Goal: Complete application form: Complete application form

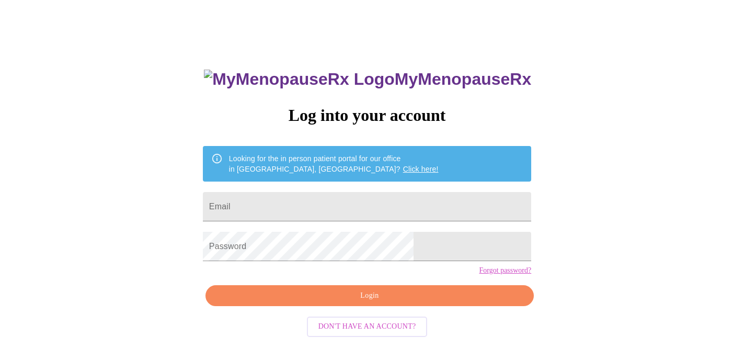
scroll to position [32, 0]
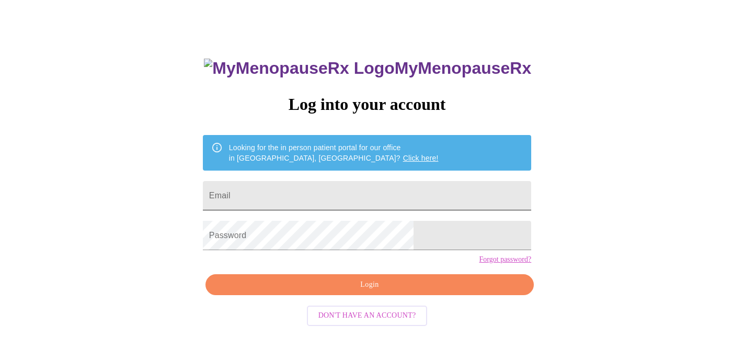
click at [296, 187] on input "Email" at bounding box center [367, 195] width 328 height 29
type input "[EMAIL_ADDRESS][DOMAIN_NAME]"
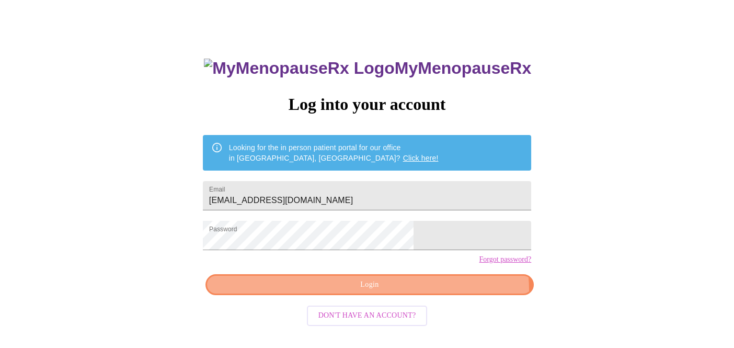
click at [426, 291] on span "Login" at bounding box center [369, 284] width 304 height 13
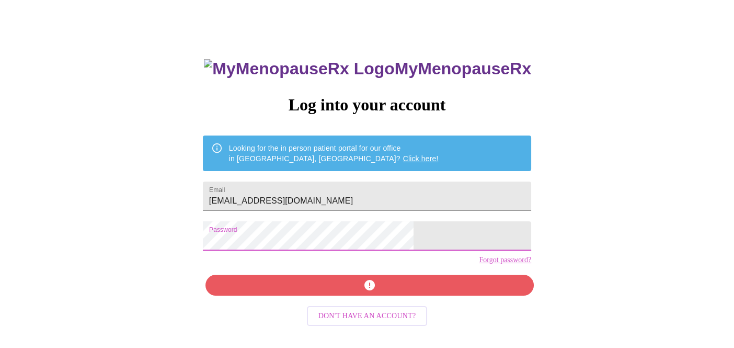
click at [231, 233] on div "MyMenopauseRx Log into your account Looking for the in person patient portal fo…" at bounding box center [367, 181] width 726 height 417
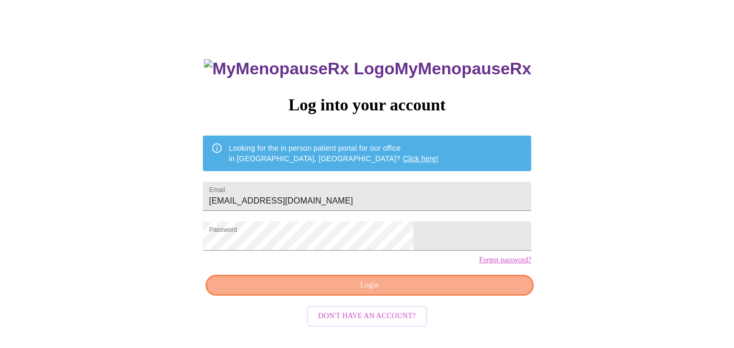
click at [438, 292] on span "Login" at bounding box center [369, 285] width 304 height 13
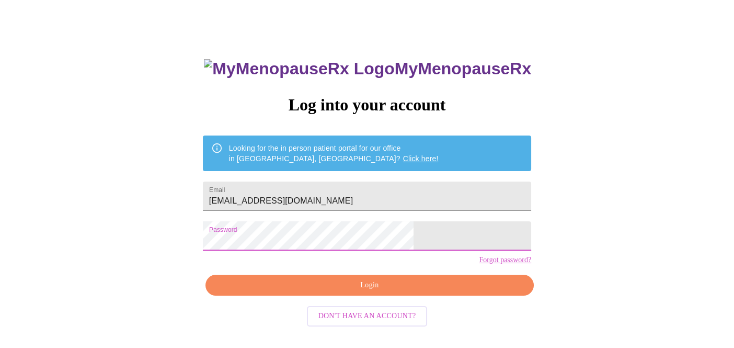
click at [226, 238] on div "MyMenopauseRx Log into your account Looking for the in person patient portal fo…" at bounding box center [367, 181] width 726 height 417
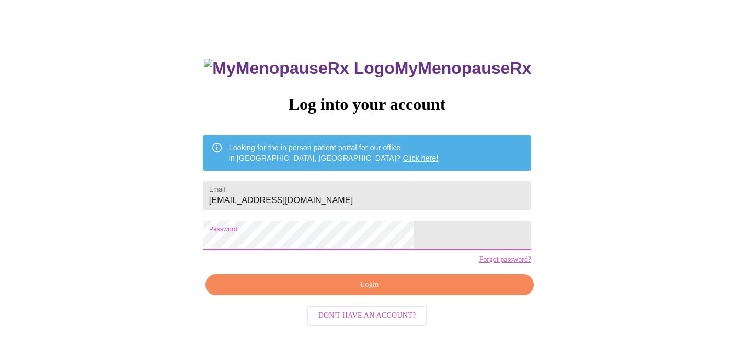
click at [377, 291] on span "Login" at bounding box center [369, 284] width 304 height 13
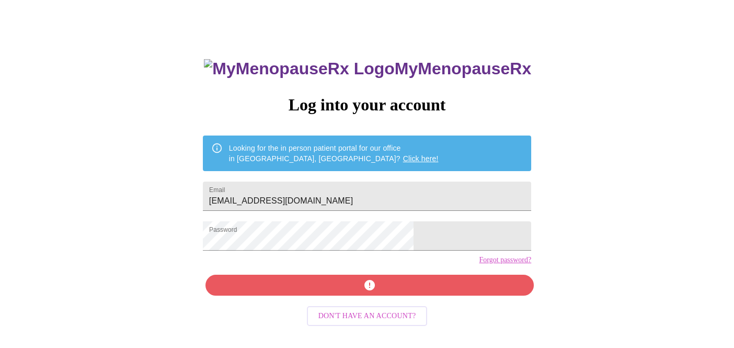
click at [479, 264] on link "Forgot password?" at bounding box center [505, 260] width 52 height 8
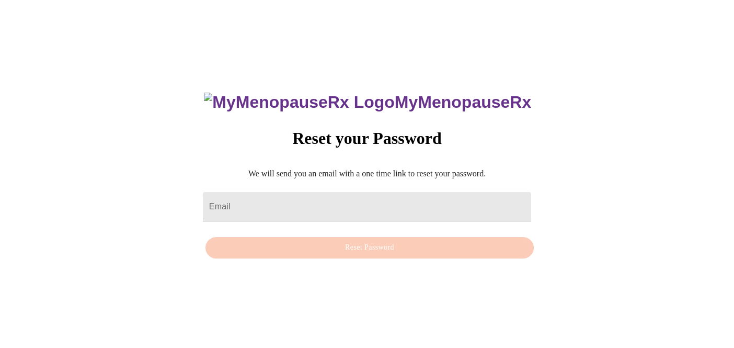
scroll to position [10, 0]
click at [368, 192] on input "Email" at bounding box center [367, 206] width 328 height 29
type input "[EMAIL_ADDRESS][DOMAIN_NAME]"
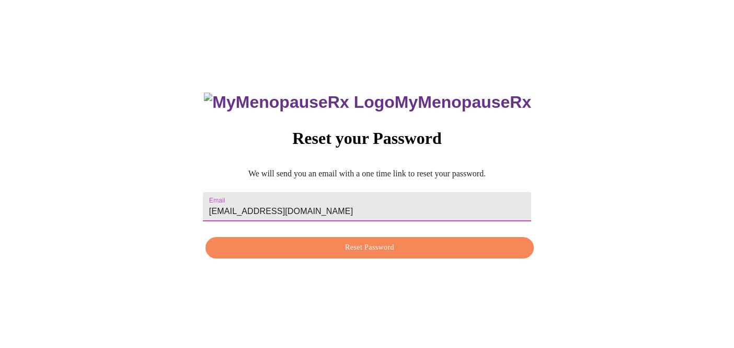
click at [394, 240] on button "Reset Password" at bounding box center [369, 247] width 328 height 21
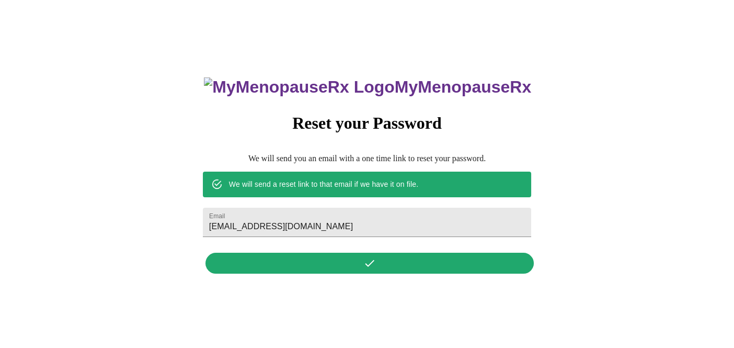
scroll to position [0, 0]
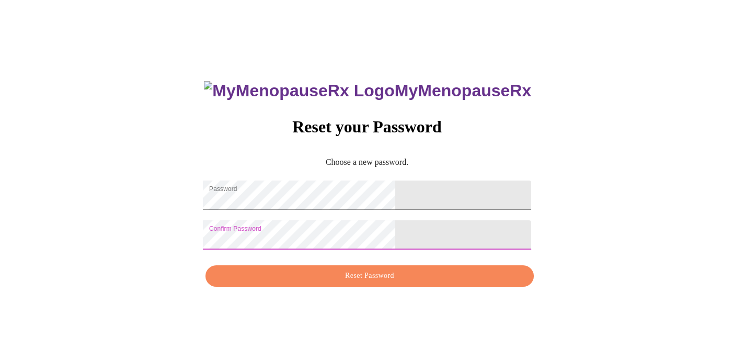
click at [424, 279] on span "Reset Password" at bounding box center [369, 275] width 304 height 13
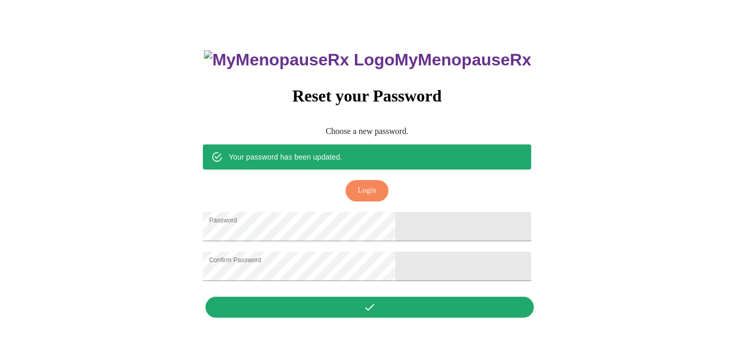
click at [371, 184] on span "Login" at bounding box center [367, 190] width 18 height 13
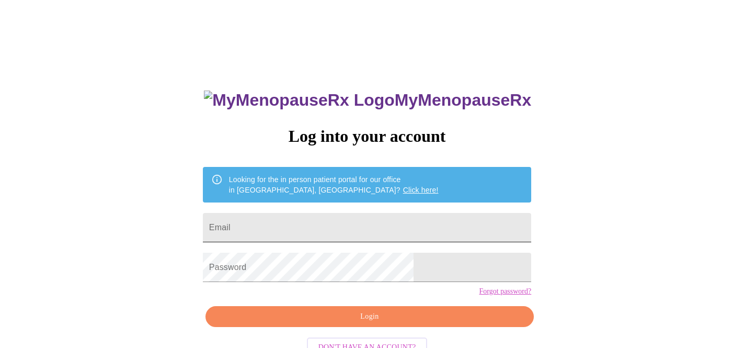
click at [335, 221] on input "Email" at bounding box center [367, 227] width 328 height 29
type input "[EMAIL_ADDRESS][DOMAIN_NAME]"
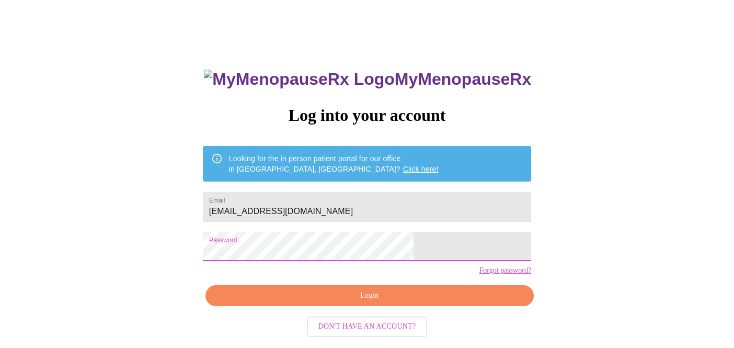
scroll to position [32, 0]
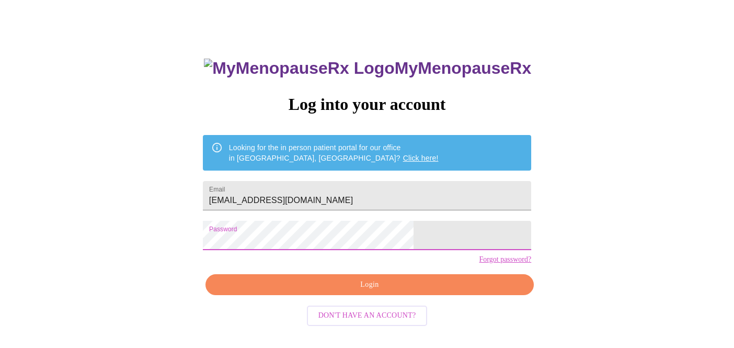
click at [404, 291] on span "Login" at bounding box center [369, 284] width 304 height 13
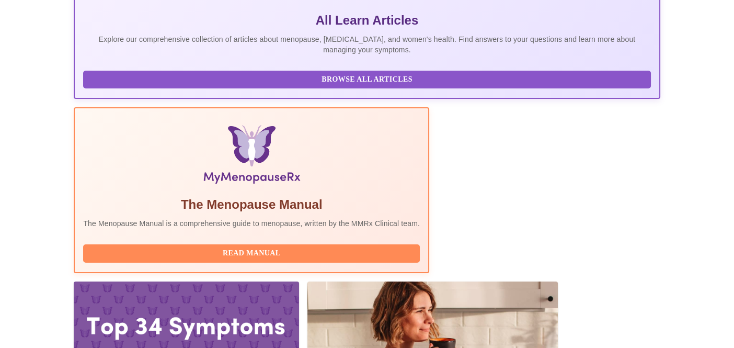
scroll to position [358, 0]
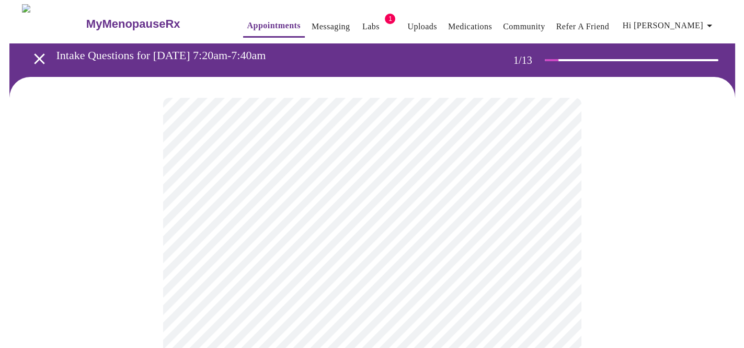
scroll to position [65, 0]
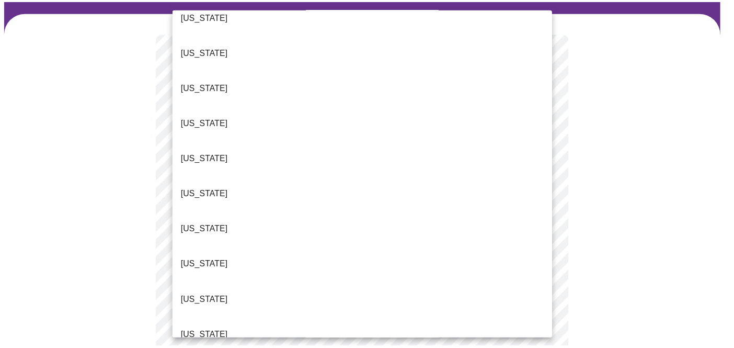
scroll to position [522, 0]
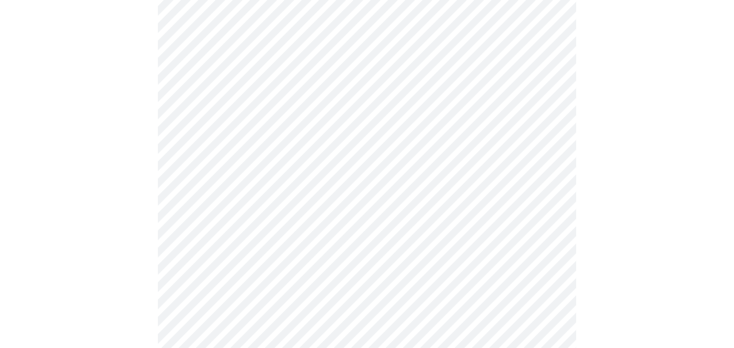
scroll to position [196, 0]
click at [323, 105] on body "MyMenopauseRx Appointments Messaging Labs 1 Uploads Medications Community Refer…" at bounding box center [372, 281] width 736 height 946
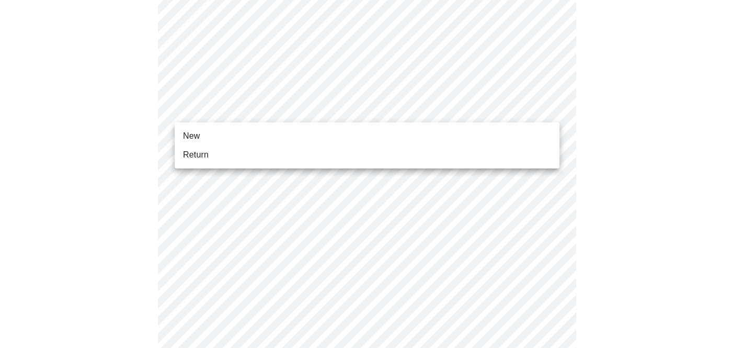
click at [312, 156] on li "Return" at bounding box center [367, 154] width 385 height 19
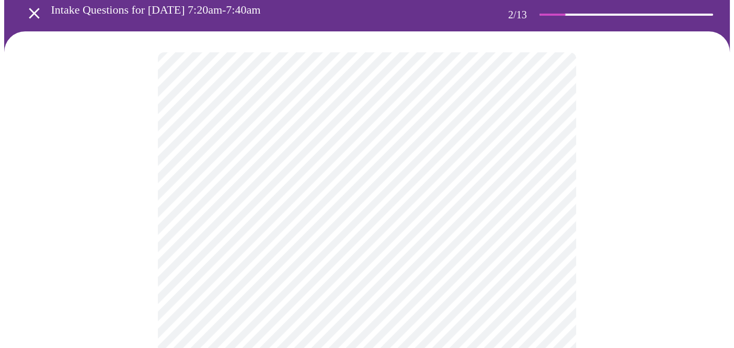
scroll to position [65, 0]
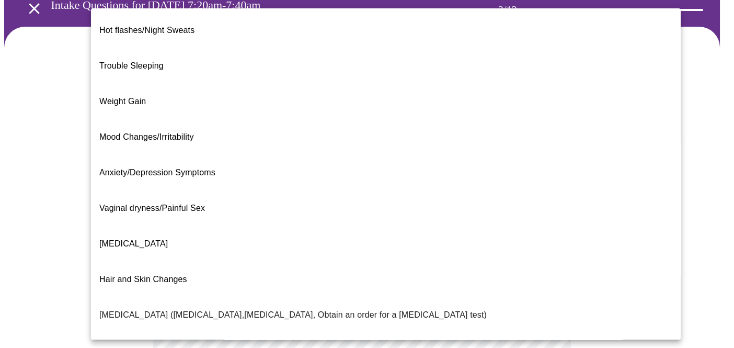
click at [386, 149] on body "MyMenopauseRx Appointments Messaging Labs 1 Uploads Medications Community Refer…" at bounding box center [367, 260] width 726 height 642
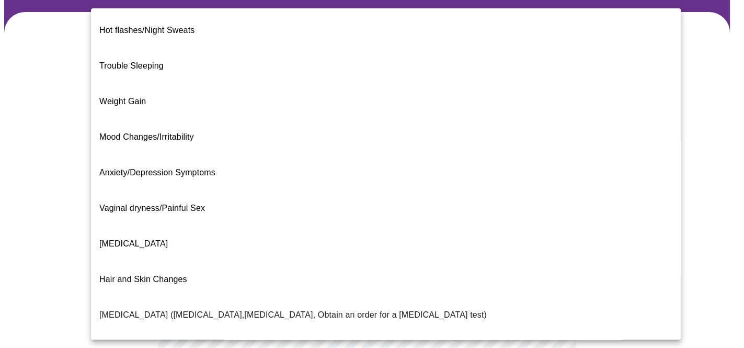
drag, startPoint x: 315, startPoint y: 133, endPoint x: 386, endPoint y: 150, distance: 73.2
click at [386, 190] on li "Vaginal dryness/Painful Sex" at bounding box center [386, 208] width 590 height 36
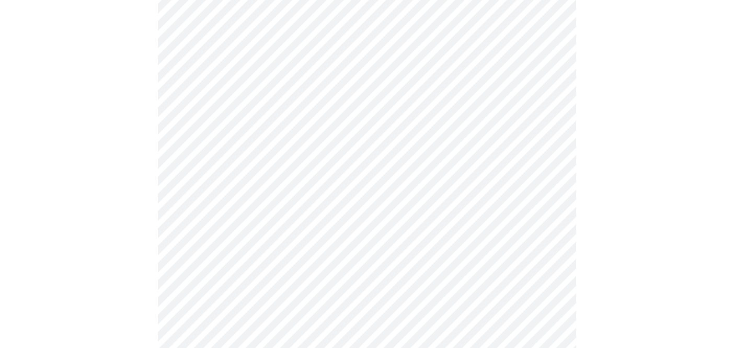
scroll to position [196, 0]
click at [371, 125] on body "MyMenopauseRx Appointments Messaging Labs 1 Uploads Medications Community Refer…" at bounding box center [367, 118] width 726 height 621
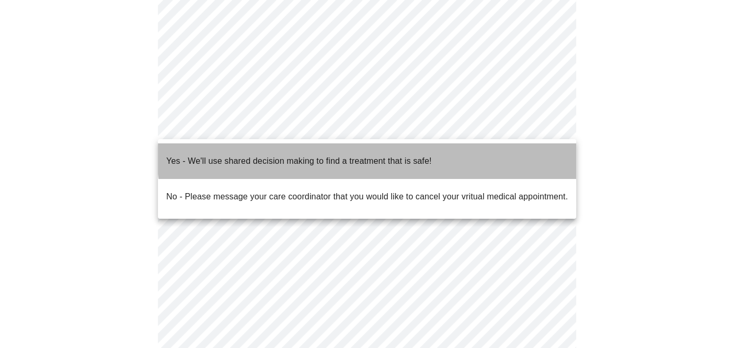
click at [368, 155] on p "Yes - We'll use shared decision making to find a treatment that is safe!" at bounding box center [298, 161] width 265 height 13
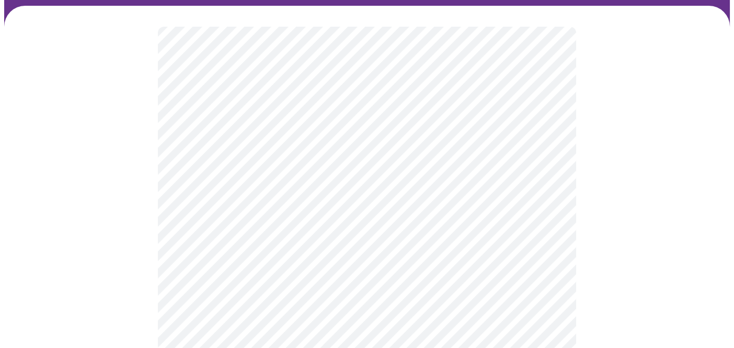
scroll to position [130, 0]
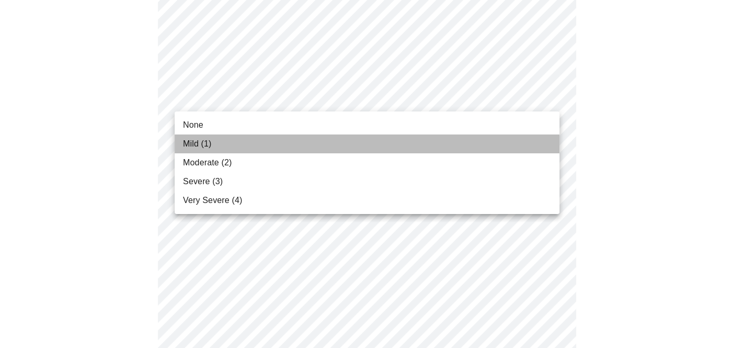
click at [351, 143] on li "Mild (1)" at bounding box center [367, 143] width 385 height 19
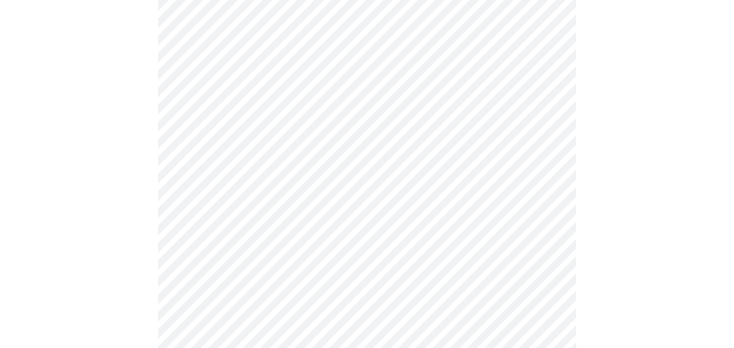
scroll to position [196, 0]
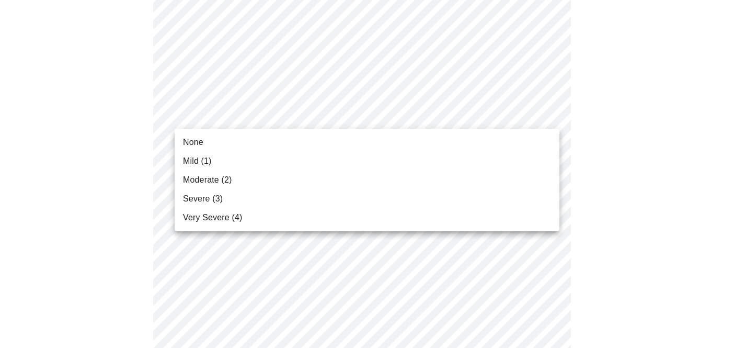
click at [337, 140] on li "None" at bounding box center [367, 142] width 385 height 19
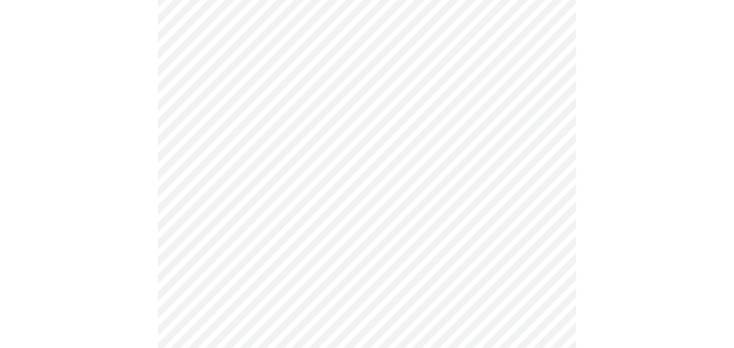
scroll to position [327, 0]
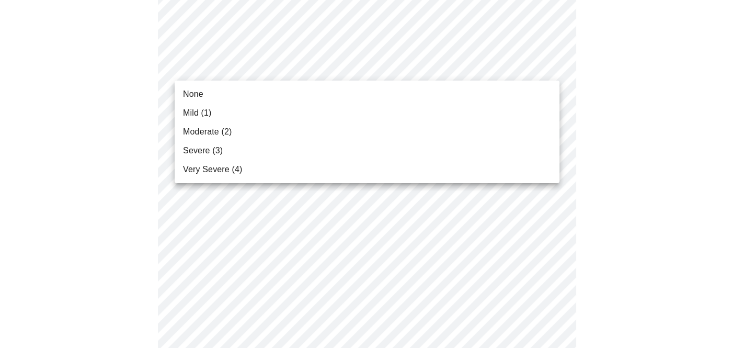
click at [284, 169] on li "Very Severe (4)" at bounding box center [367, 169] width 385 height 19
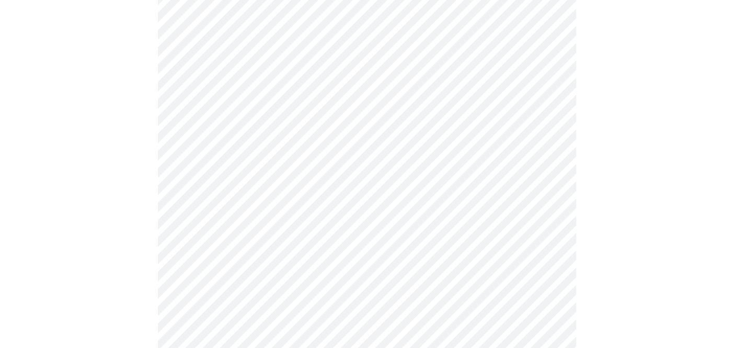
scroll to position [392, 0]
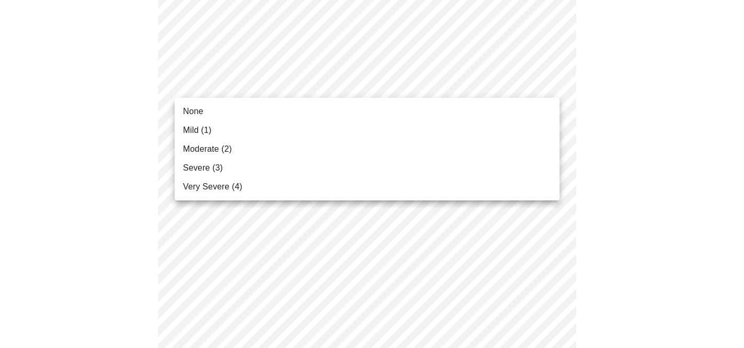
click at [303, 85] on body "MyMenopauseRx Appointments Messaging Labs 1 Uploads Medications Community Refer…" at bounding box center [372, 285] width 736 height 1346
click at [287, 131] on li "Mild (1)" at bounding box center [367, 130] width 385 height 19
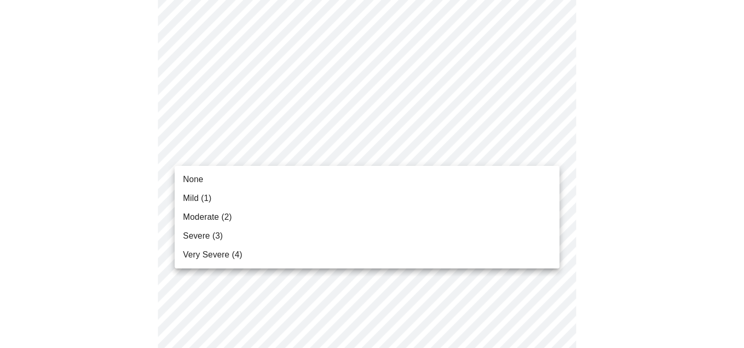
click at [284, 152] on body "MyMenopauseRx Appointments Messaging Labs 1 Uploads Medications Community Refer…" at bounding box center [372, 277] width 736 height 1331
click at [273, 201] on li "Mild (1)" at bounding box center [367, 198] width 385 height 19
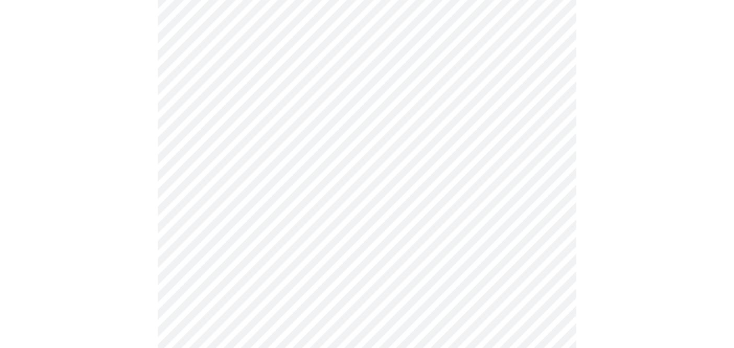
scroll to position [457, 0]
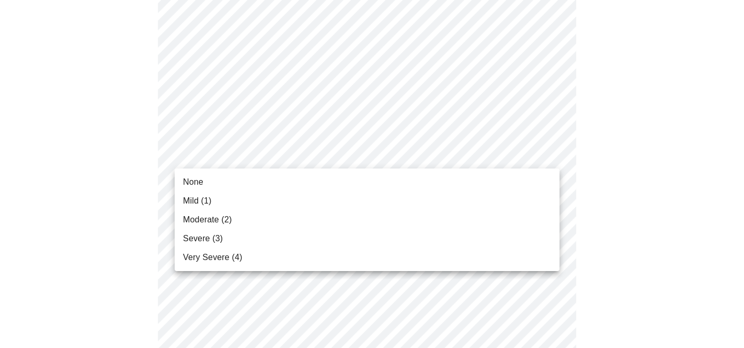
click at [288, 153] on body "MyMenopauseRx Appointments Messaging Labs 1 Uploads Medications Community Refer…" at bounding box center [372, 205] width 736 height 1317
click at [285, 175] on li "None" at bounding box center [367, 182] width 385 height 19
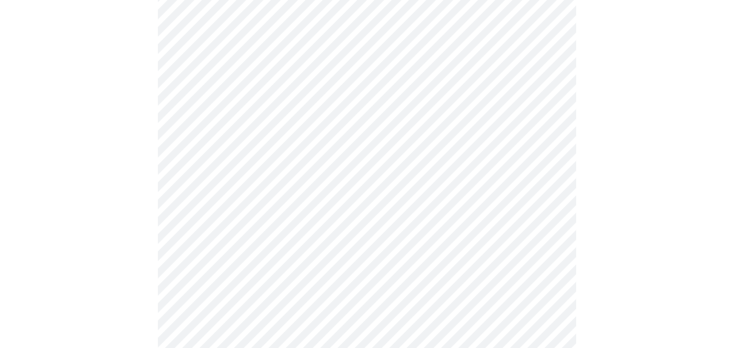
scroll to position [588, 0]
click at [308, 108] on body "MyMenopauseRx Appointments Messaging Labs 1 Uploads Medications Community Refer…" at bounding box center [367, 67] width 726 height 1302
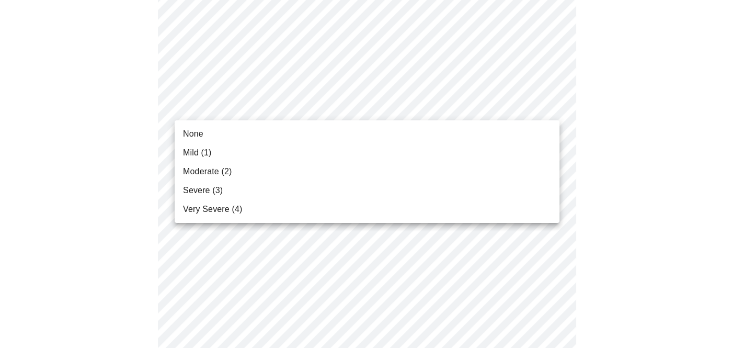
click at [300, 133] on li "None" at bounding box center [367, 133] width 385 height 19
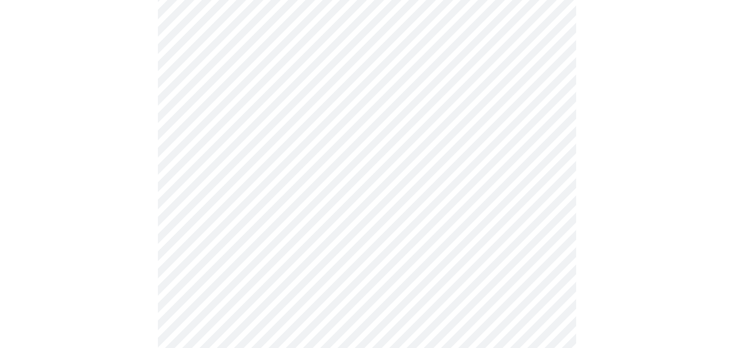
scroll to position [653, 0]
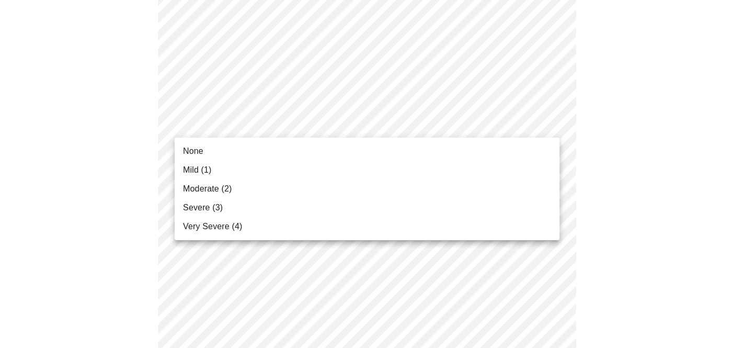
click at [297, 187] on li "Moderate (2)" at bounding box center [367, 188] width 385 height 19
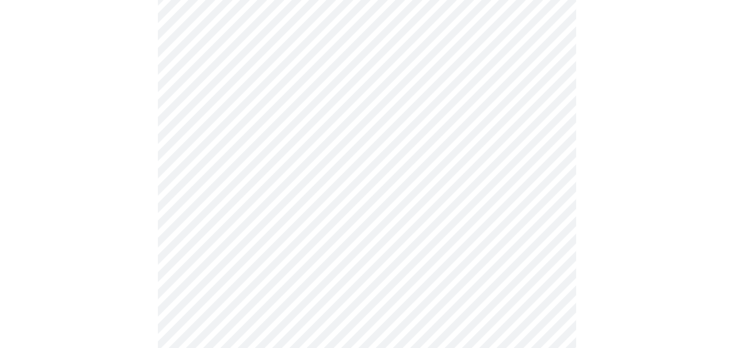
scroll to position [719, 0]
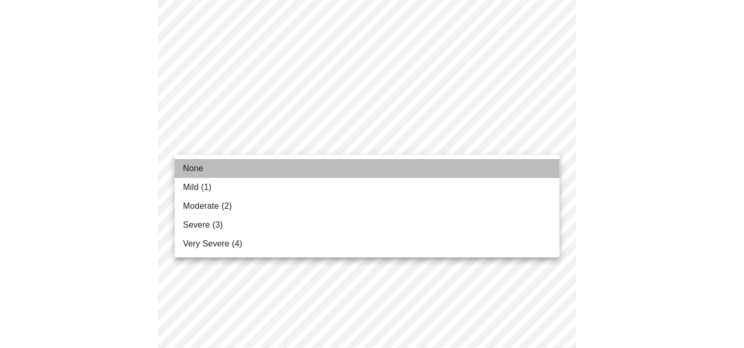
click at [294, 165] on li "None" at bounding box center [367, 168] width 385 height 19
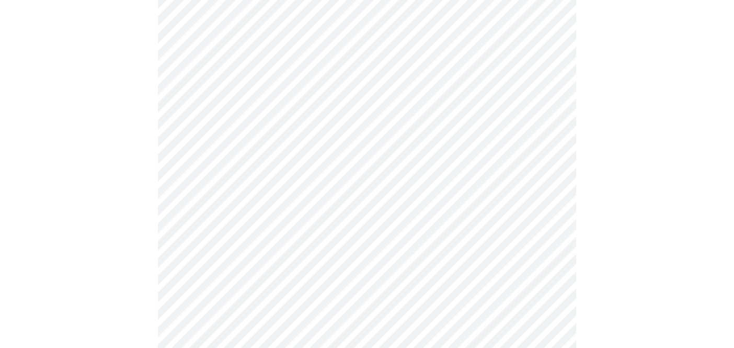
scroll to position [784, 0]
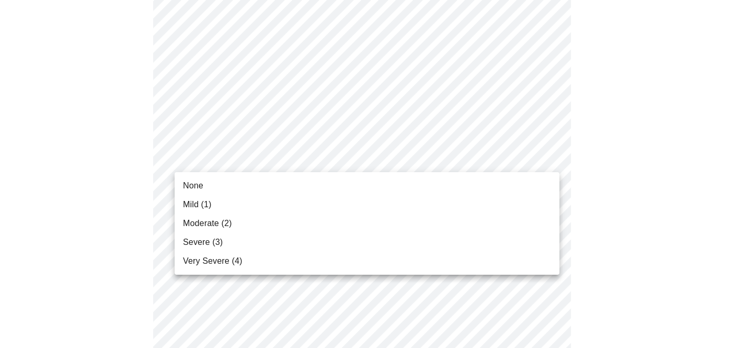
click at [303, 242] on li "Severe (3)" at bounding box center [367, 242] width 385 height 19
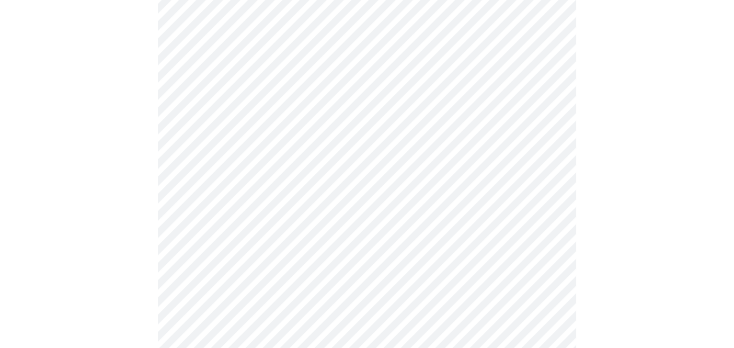
scroll to position [849, 0]
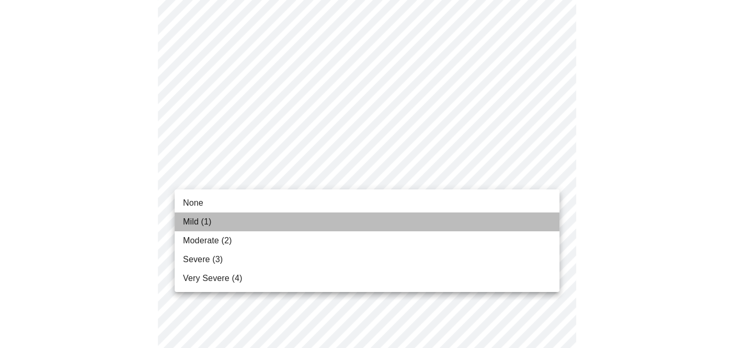
click at [308, 216] on li "Mild (1)" at bounding box center [367, 221] width 385 height 19
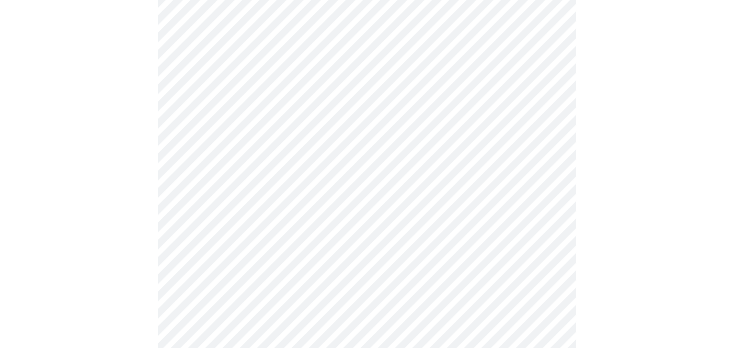
scroll to position [457, 0]
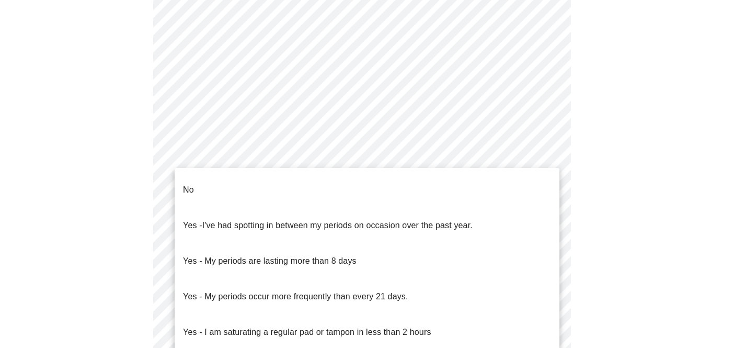
click at [299, 174] on body "MyMenopauseRx Appointments Messaging Labs 1 Uploads Medications Community Refer…" at bounding box center [367, 69] width 726 height 1044
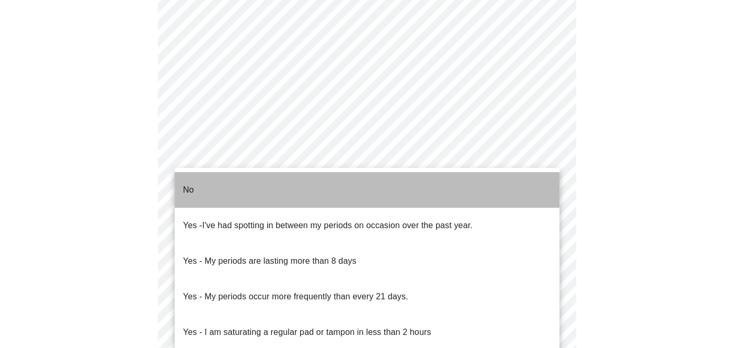
click at [297, 178] on li "No" at bounding box center [367, 190] width 385 height 36
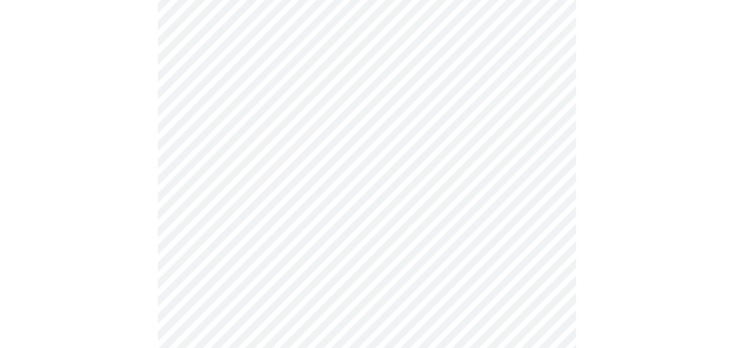
scroll to position [588, 0]
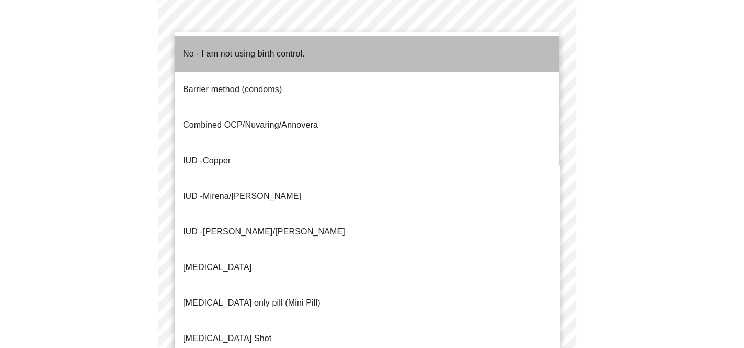
click at [249, 48] on p "No - I am not using birth control." at bounding box center [244, 54] width 122 height 13
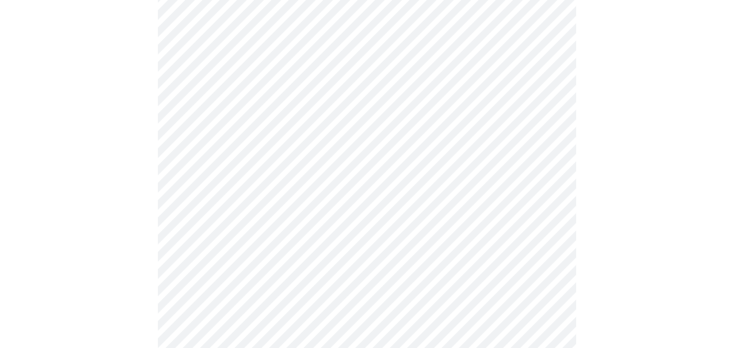
scroll to position [653, 0]
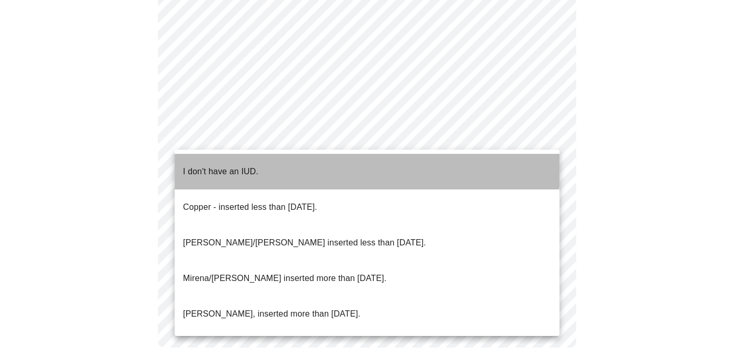
click at [294, 162] on li "I don't have an IUD." at bounding box center [367, 172] width 385 height 36
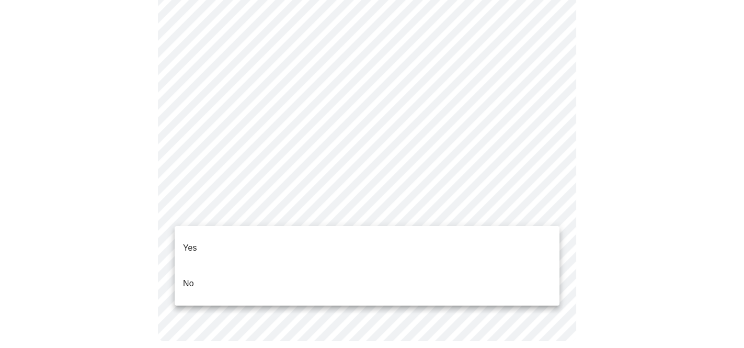
click at [292, 235] on li "Yes" at bounding box center [367, 248] width 385 height 36
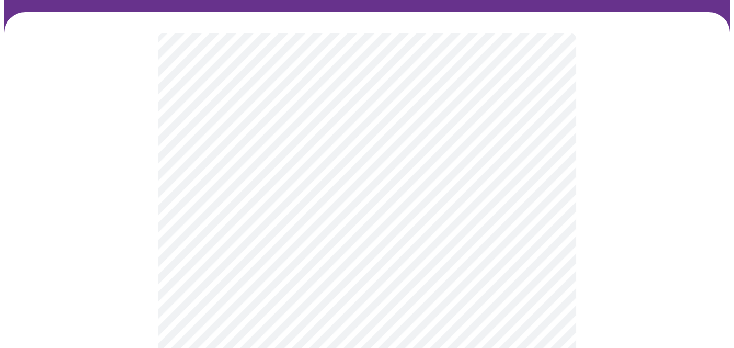
scroll to position [130, 0]
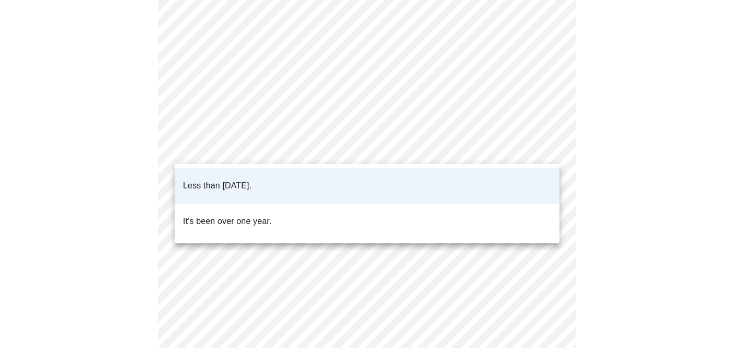
click at [327, 147] on body "MyMenopauseRx Appointments Messaging Labs 1 Uploads Medications Community Refer…" at bounding box center [372, 260] width 736 height 772
click at [327, 144] on div at bounding box center [372, 174] width 744 height 348
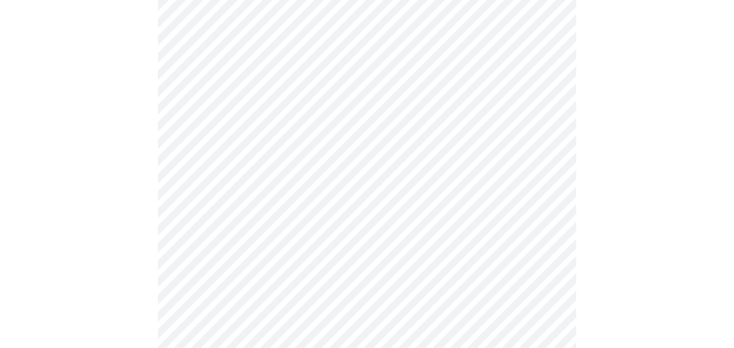
scroll to position [261, 0]
click at [447, 104] on body "MyMenopauseRx Appointments Messaging Labs 1 Uploads Medications Community Refer…" at bounding box center [367, 129] width 726 height 772
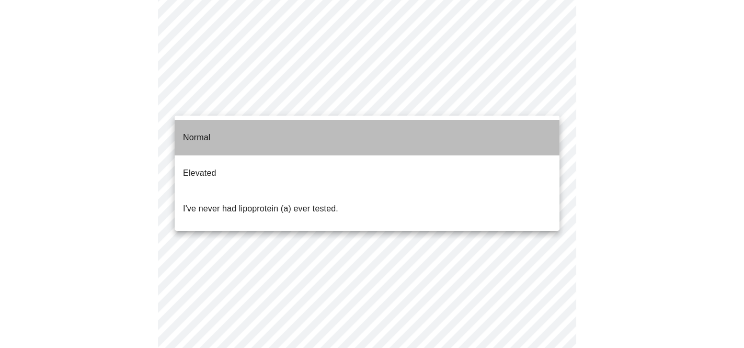
click at [443, 134] on li "Normal" at bounding box center [367, 138] width 385 height 36
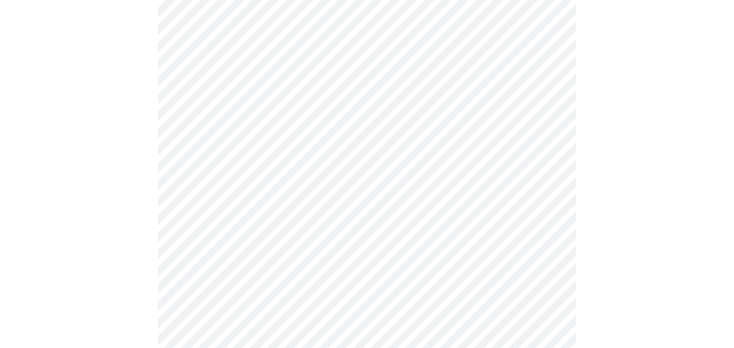
scroll to position [2834, 0]
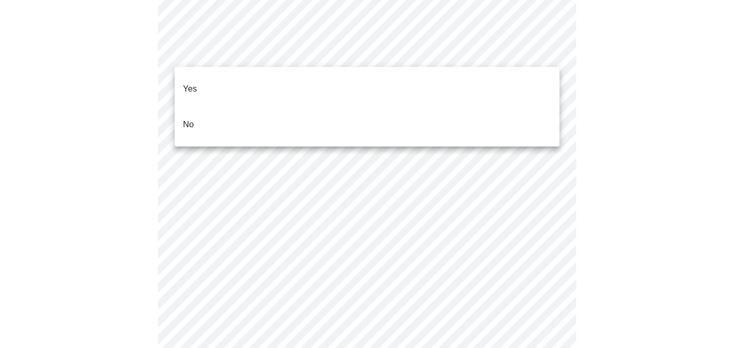
click at [373, 112] on li "No" at bounding box center [367, 125] width 385 height 36
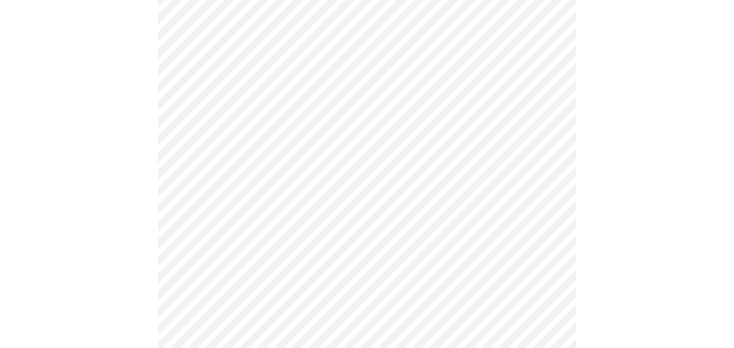
scroll to position [999, 0]
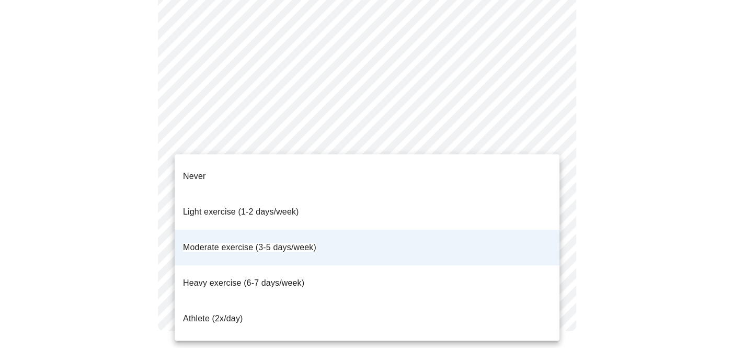
click at [370, 265] on li "Heavy exercise (6-7 days/week)" at bounding box center [367, 283] width 385 height 36
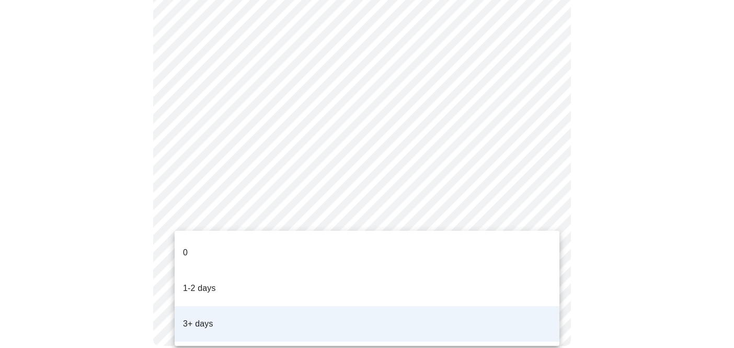
click at [367, 215] on div at bounding box center [372, 174] width 744 height 348
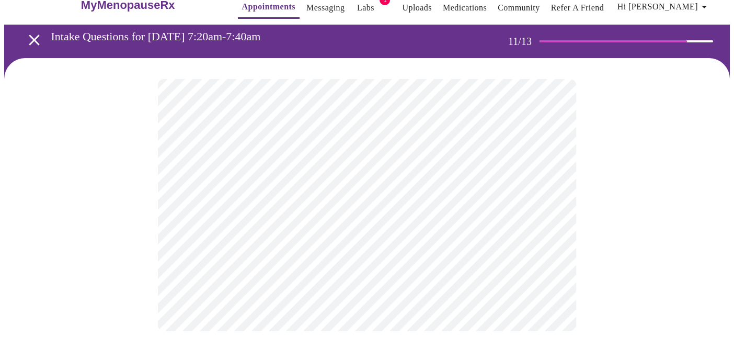
scroll to position [0, 0]
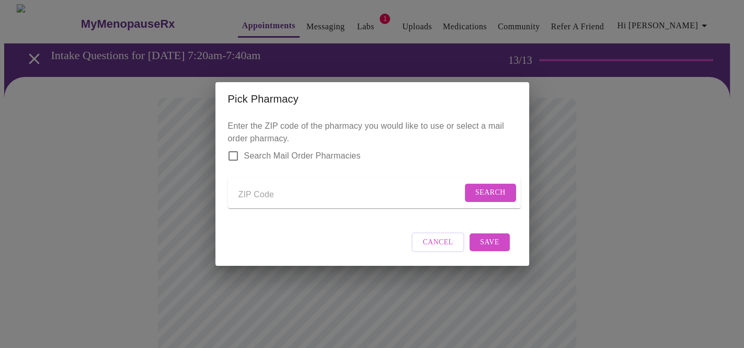
click at [330, 196] on input "Send a message to your care team" at bounding box center [350, 194] width 224 height 17
type input "89148"
click at [475, 190] on span "Search" at bounding box center [490, 192] width 30 height 13
click at [422, 252] on button "Cancel" at bounding box center [437, 242] width 53 height 20
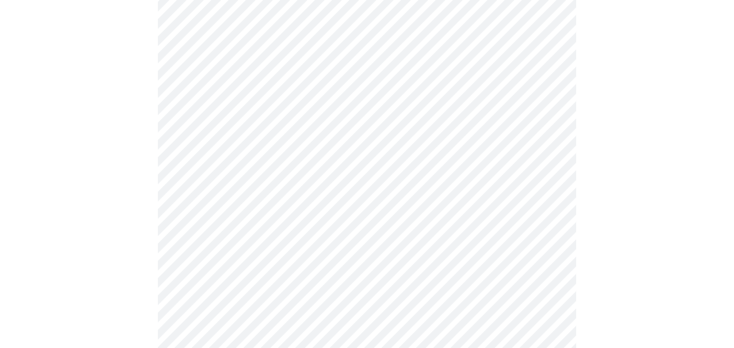
scroll to position [763, 0]
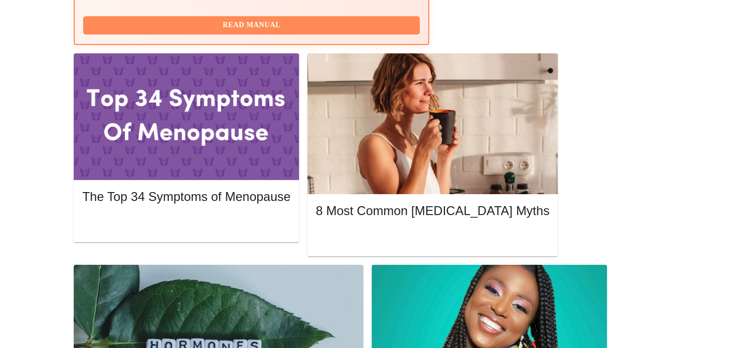
scroll to position [320, 0]
